Goal: Task Accomplishment & Management: Complete application form

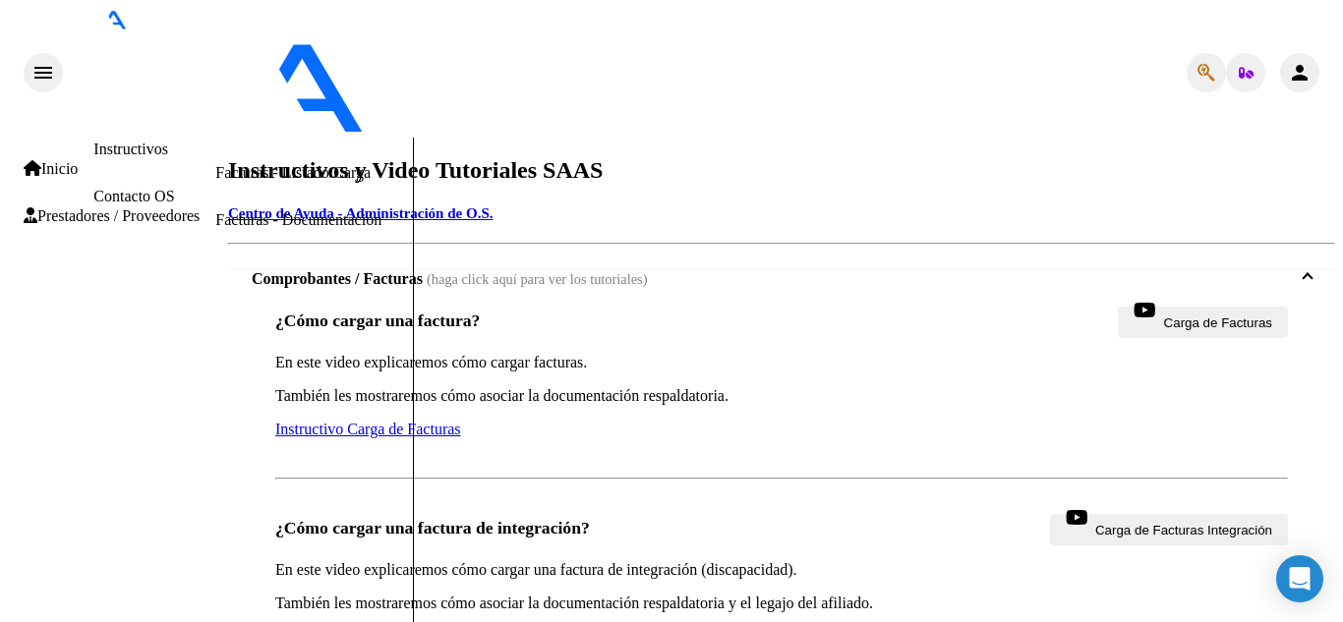
click at [78, 160] on link "Inicio" at bounding box center [51, 169] width 54 height 18
click at [102, 207] on span "Prestadores / Proveedores" at bounding box center [112, 216] width 176 height 18
click at [215, 181] on link "Facturas - Listado/Carga" at bounding box center [292, 172] width 155 height 17
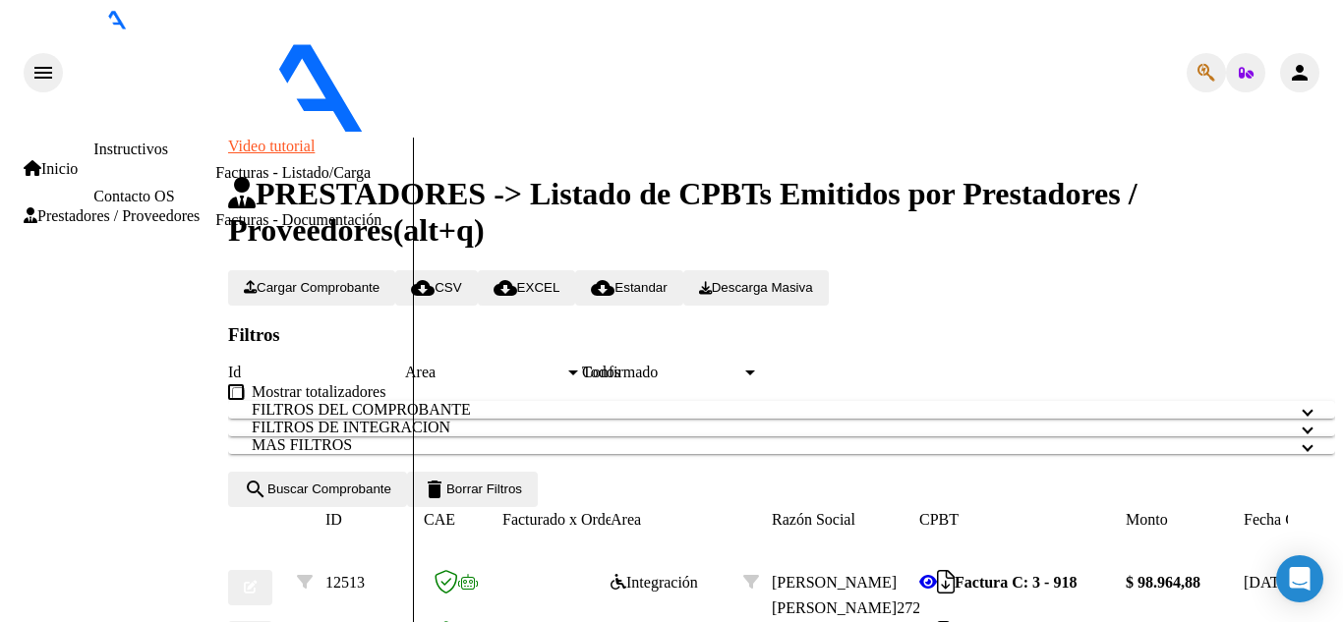
click at [389, 270] on button "Cargar Comprobante" at bounding box center [311, 287] width 167 height 35
type input "202508"
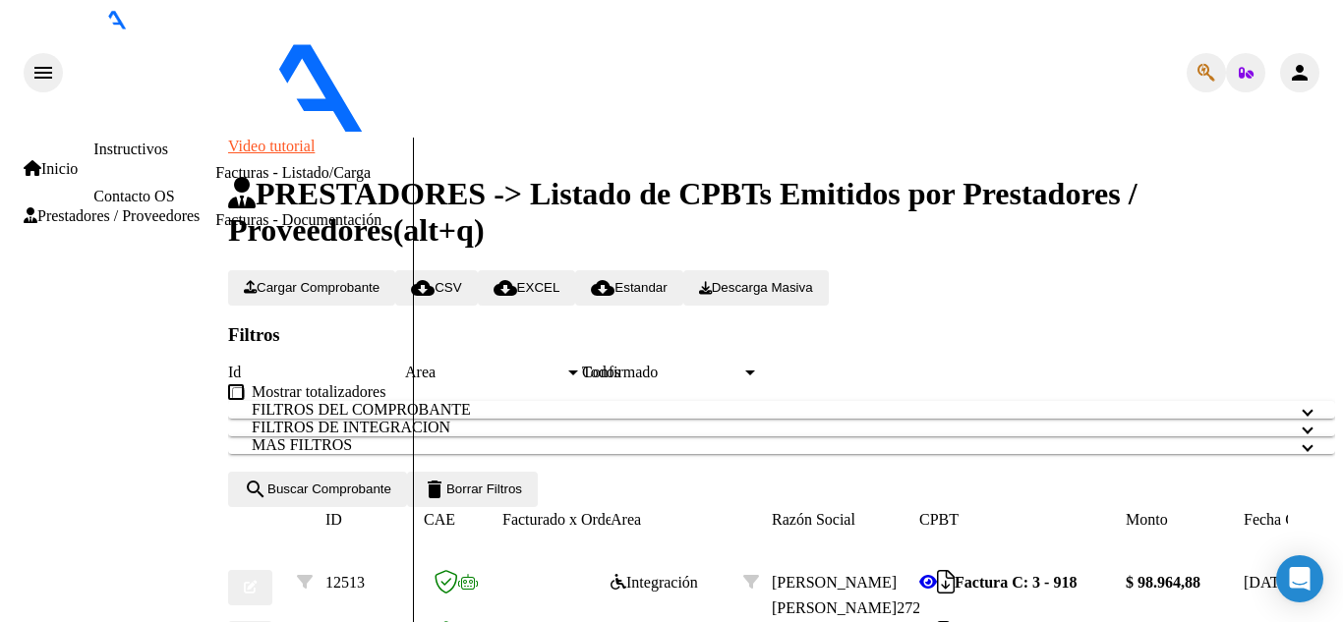
scroll to position [1117, 0]
type input "[DATE]"
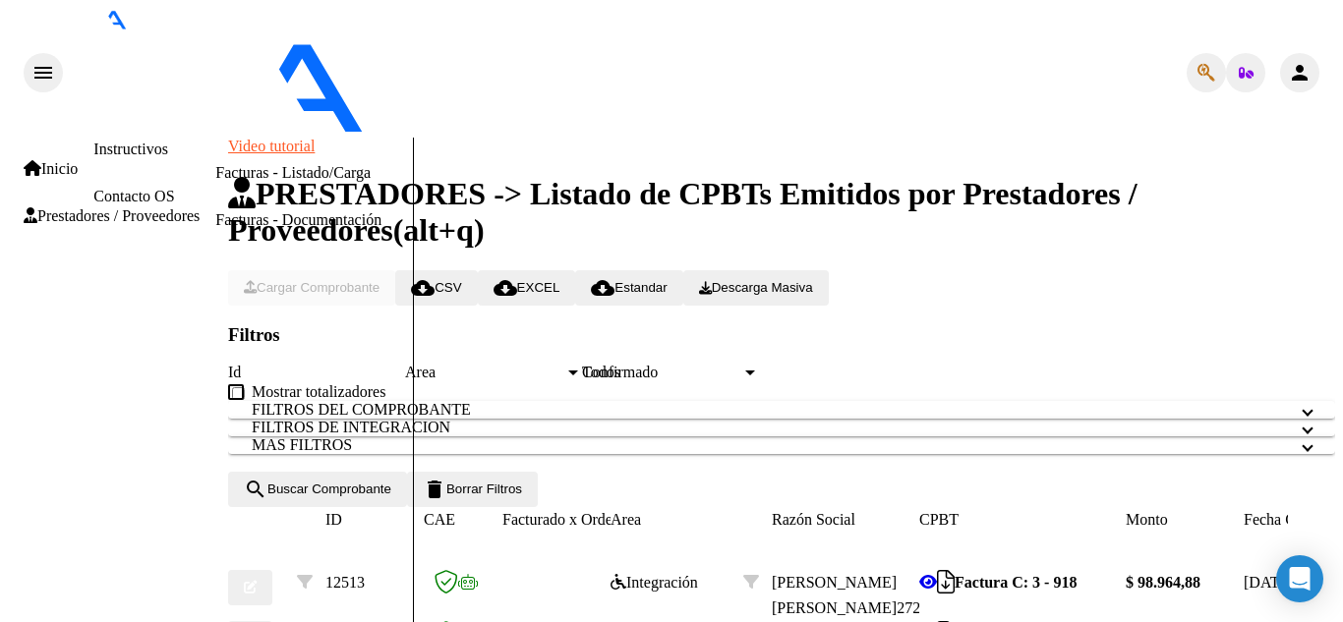
scroll to position [0, 0]
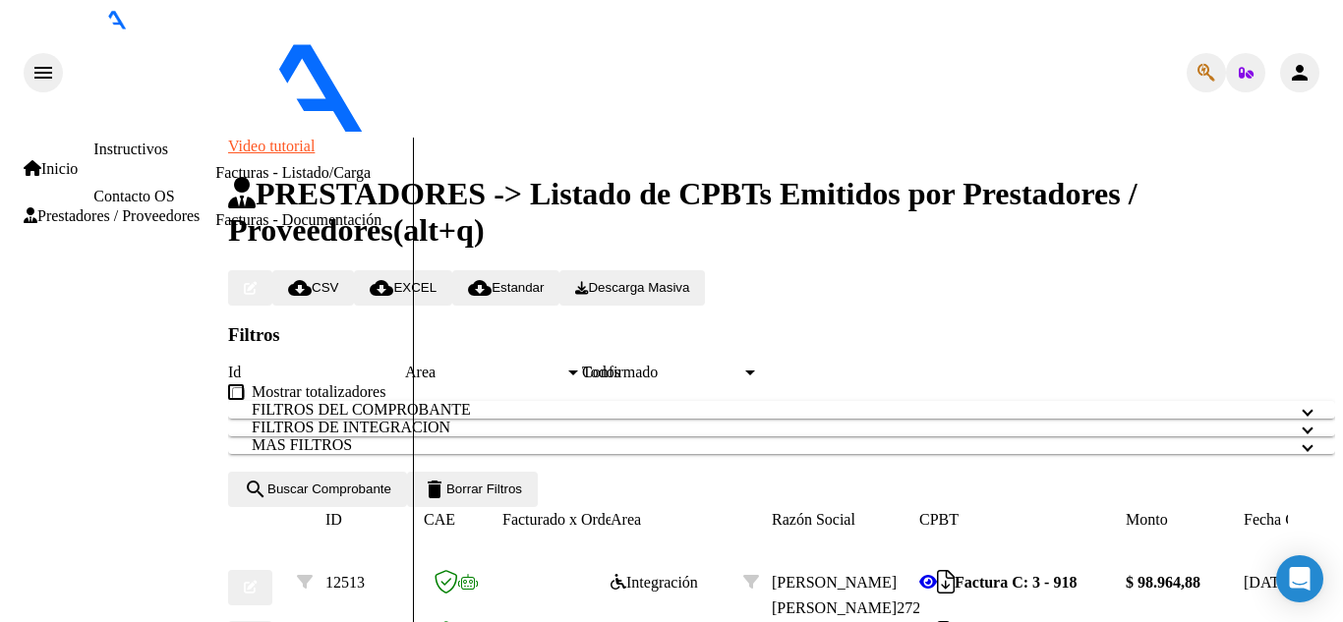
type input "asistencia agosto 2025 musicoteraoia"
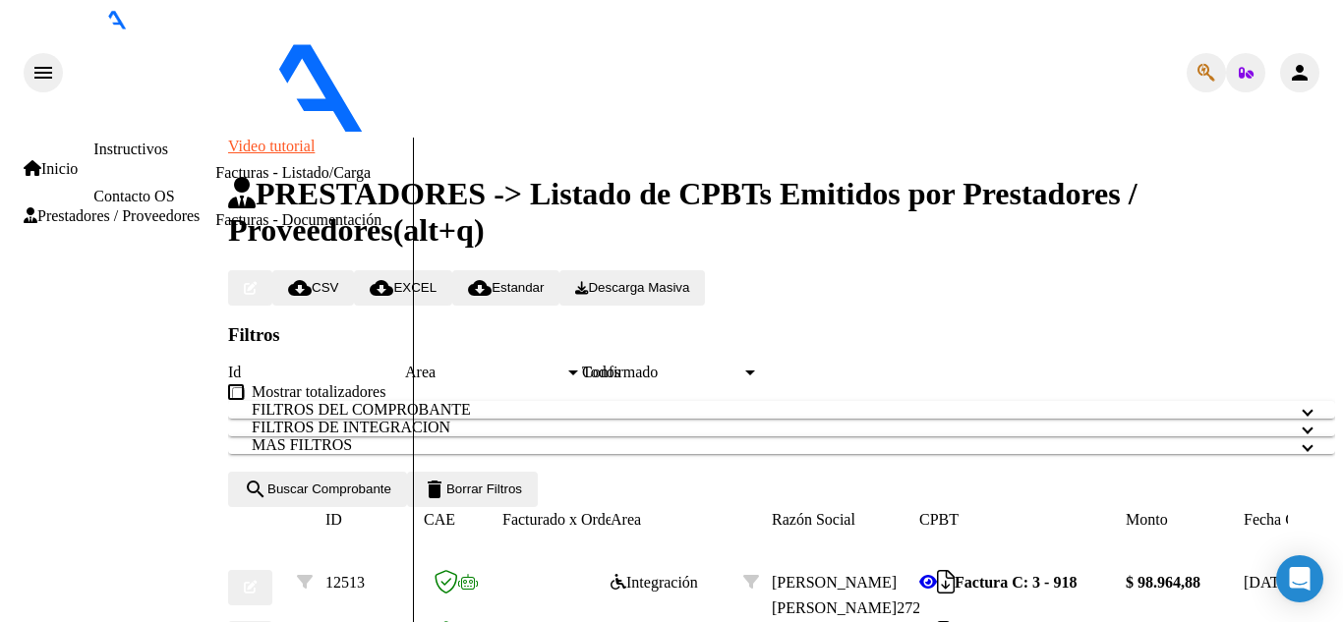
type input "C:\fakepath\asistencia agosto 2025 musicoterapia.jpeg"
